Goal: Task Accomplishment & Management: Complete application form

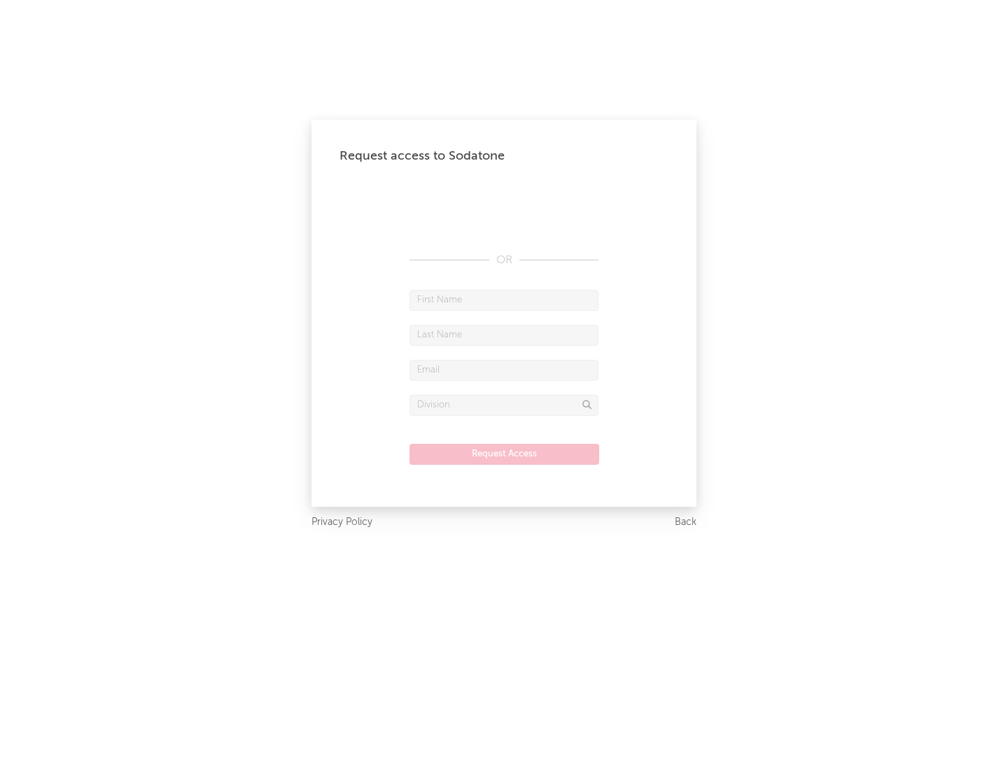
click at [504, 300] on input "text" at bounding box center [504, 300] width 189 height 21
type input "[PERSON_NAME]"
click at [504, 335] on input "text" at bounding box center [504, 335] width 189 height 21
type input "[PERSON_NAME]"
click at [504, 370] on input "text" at bounding box center [504, 370] width 189 height 21
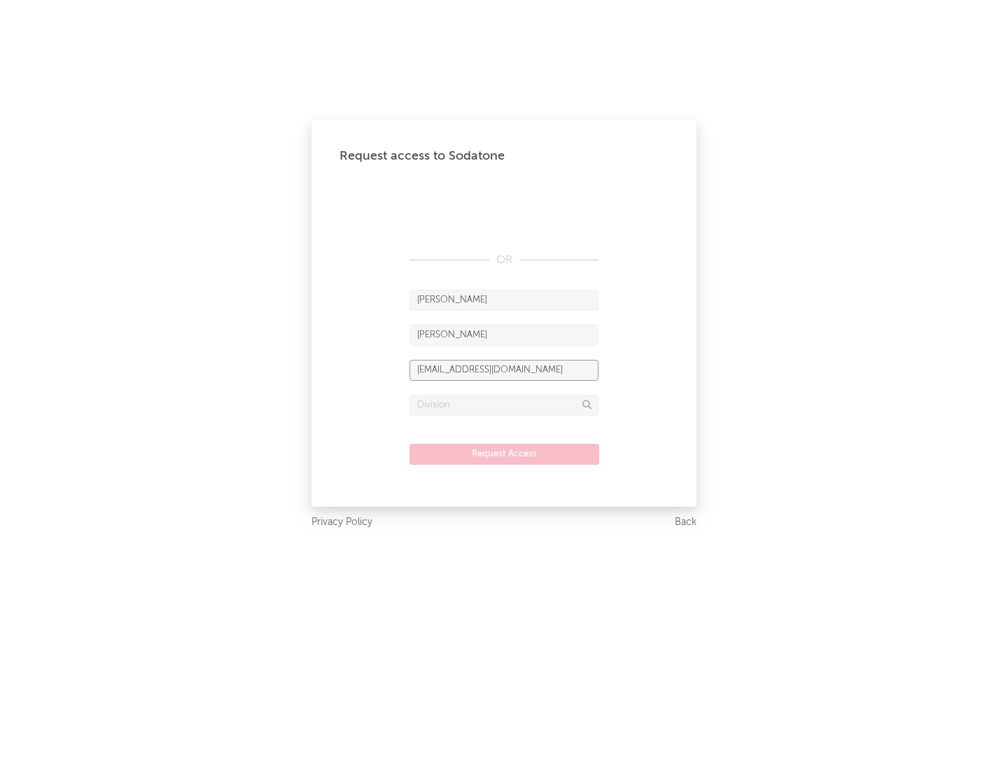
type input "[EMAIL_ADDRESS][DOMAIN_NAME]"
click at [504, 405] on input "text" at bounding box center [504, 405] width 189 height 21
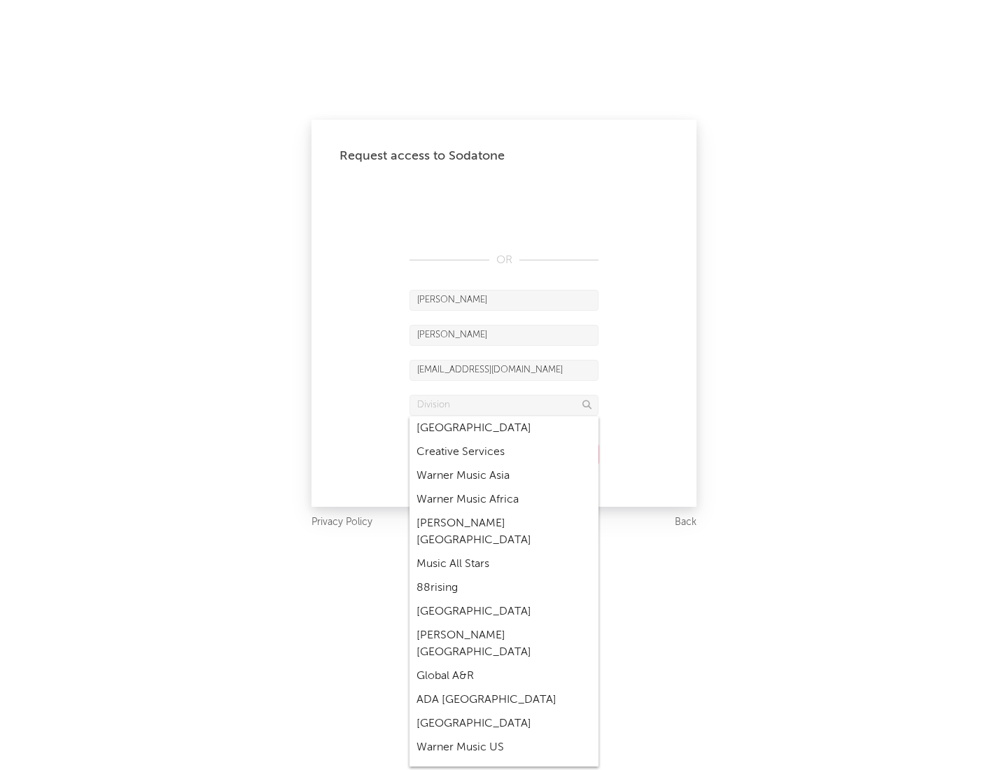
click at [504, 553] on div "Music All Stars" at bounding box center [504, 565] width 189 height 24
type input "Music All Stars"
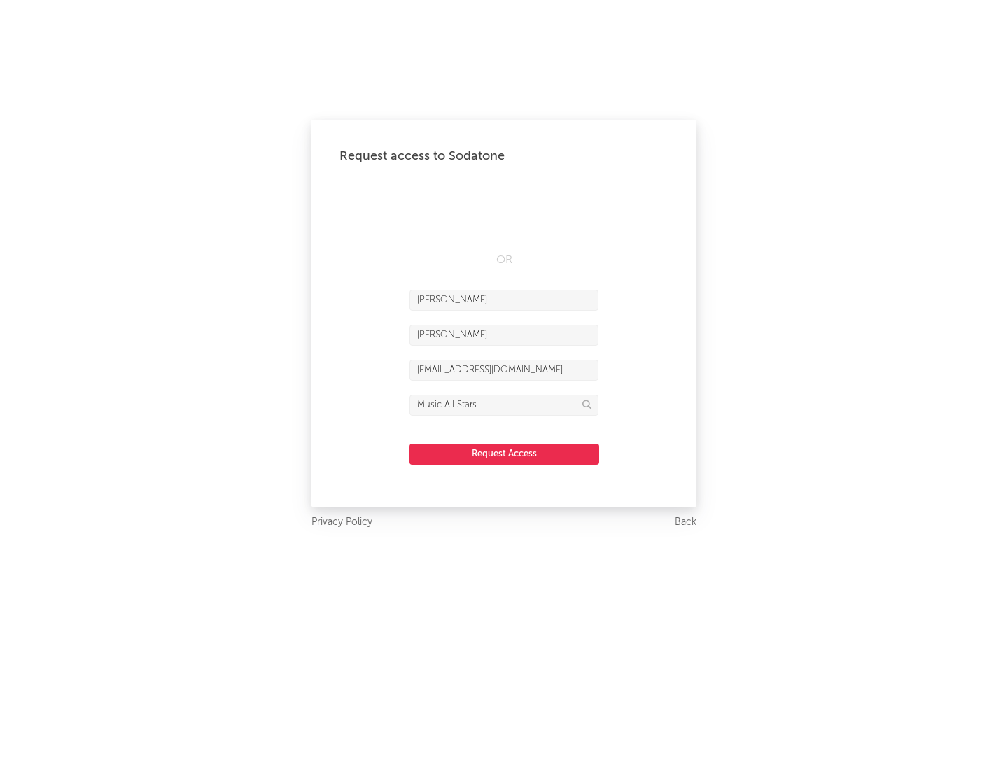
click at [504, 454] on button "Request Access" at bounding box center [505, 454] width 190 height 21
